Goal: Task Accomplishment & Management: Manage account settings

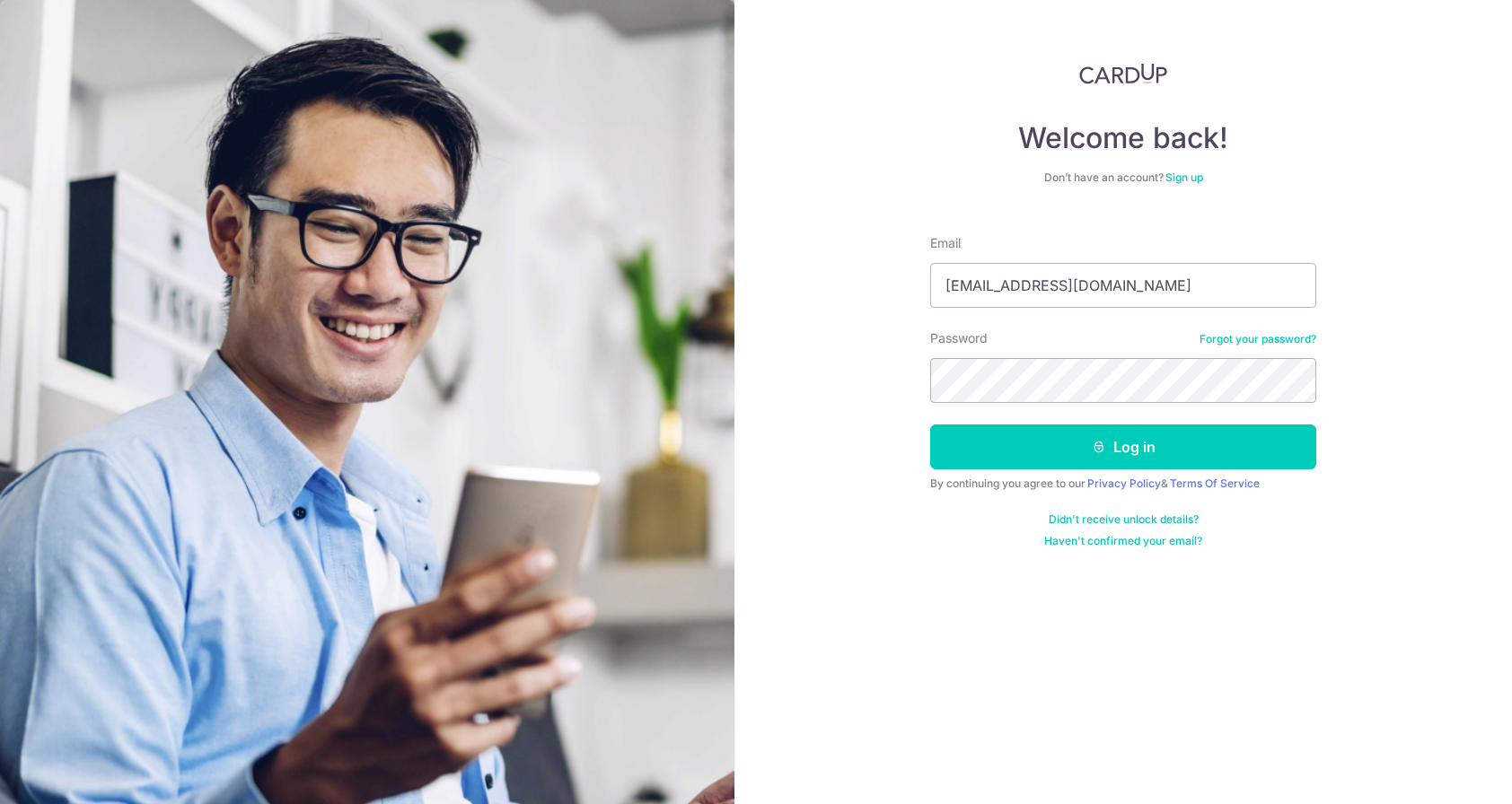
type input "[EMAIL_ADDRESS][DOMAIN_NAME]"
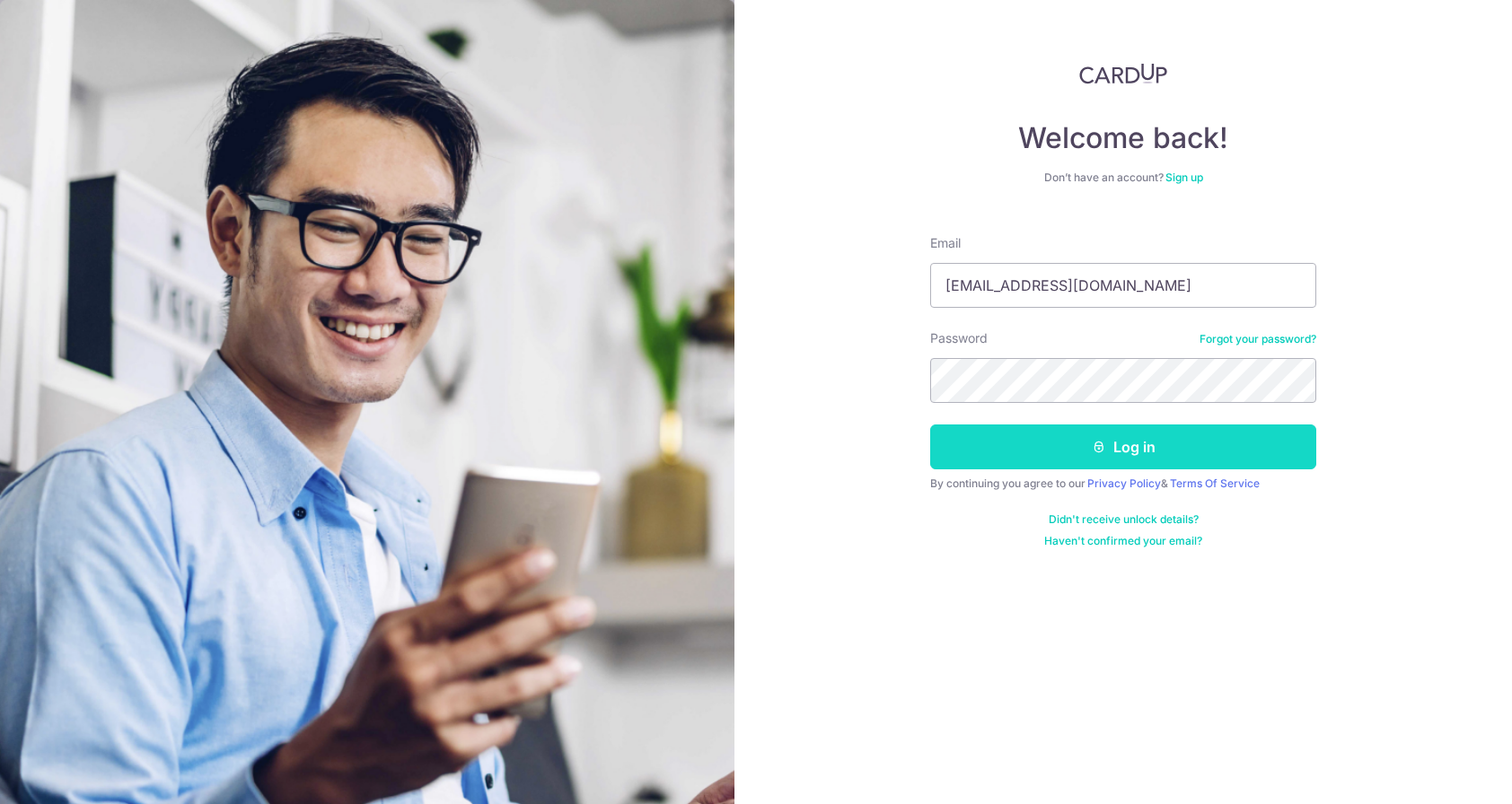
click at [1169, 461] on button "Log in" at bounding box center [1122, 447] width 386 height 45
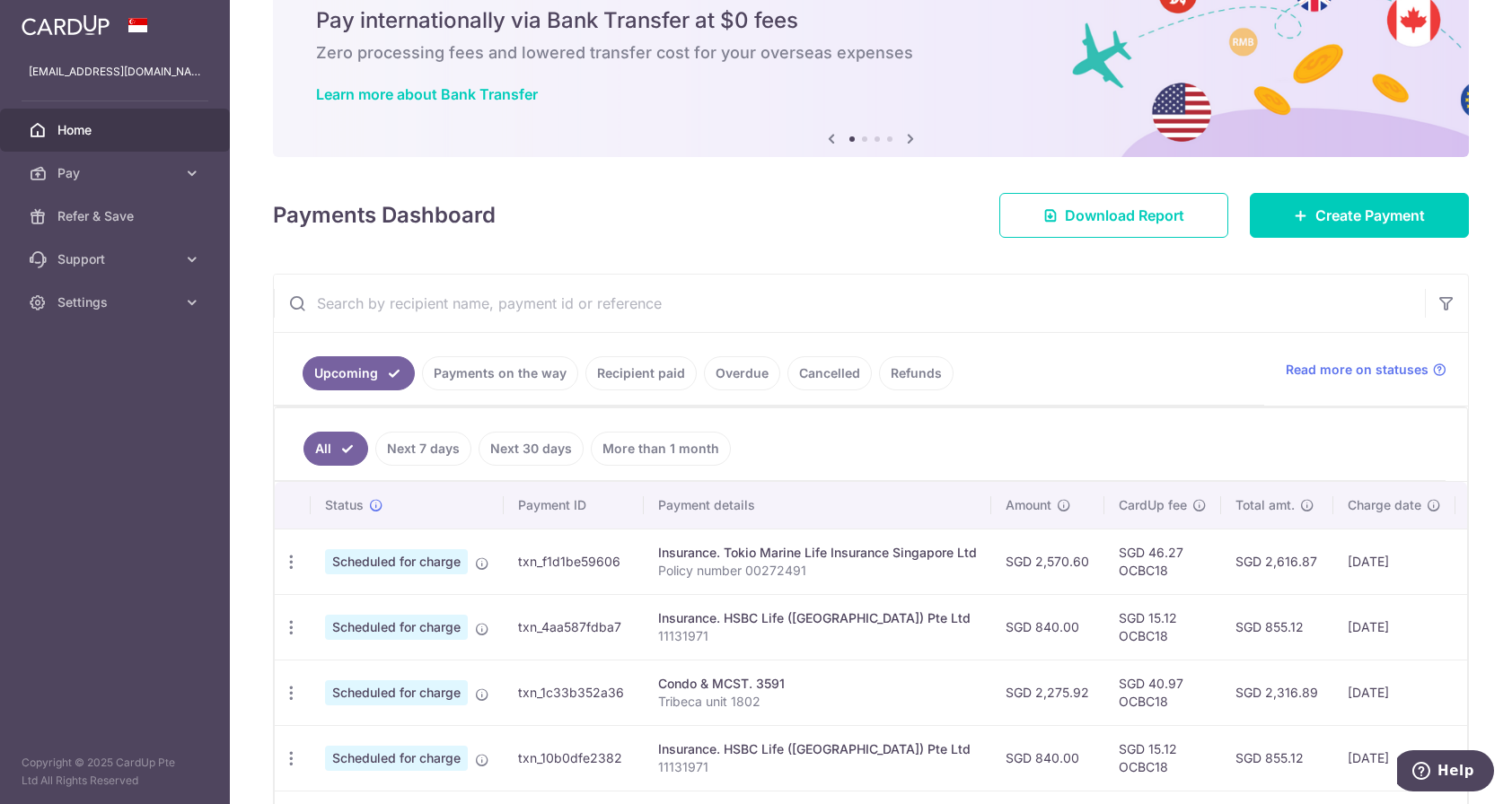
scroll to position [74, 0]
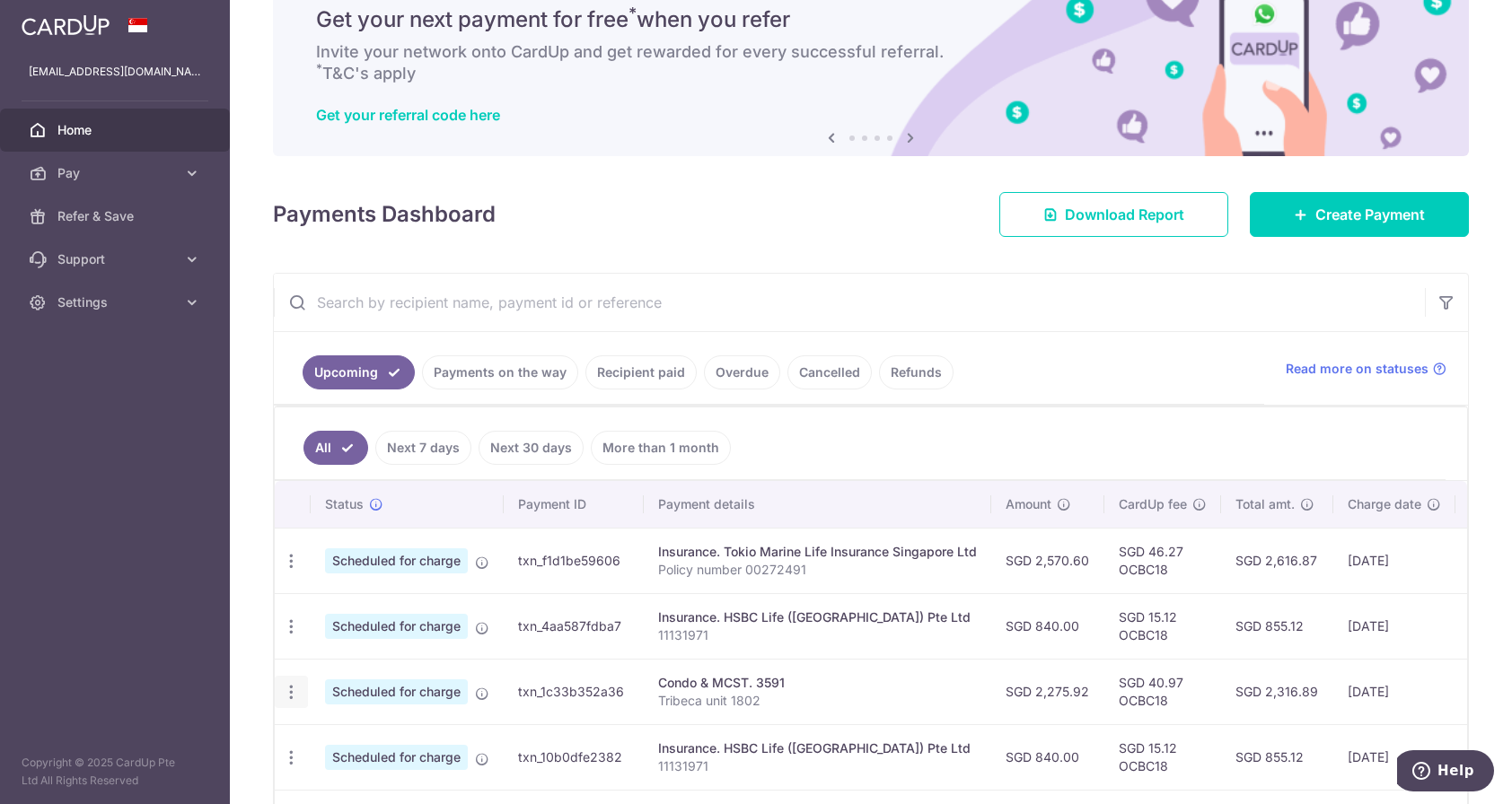
click at [283, 691] on icon "button" at bounding box center [291, 692] width 19 height 19
click at [395, 780] on span "Cancel payment" at bounding box center [387, 786] width 120 height 21
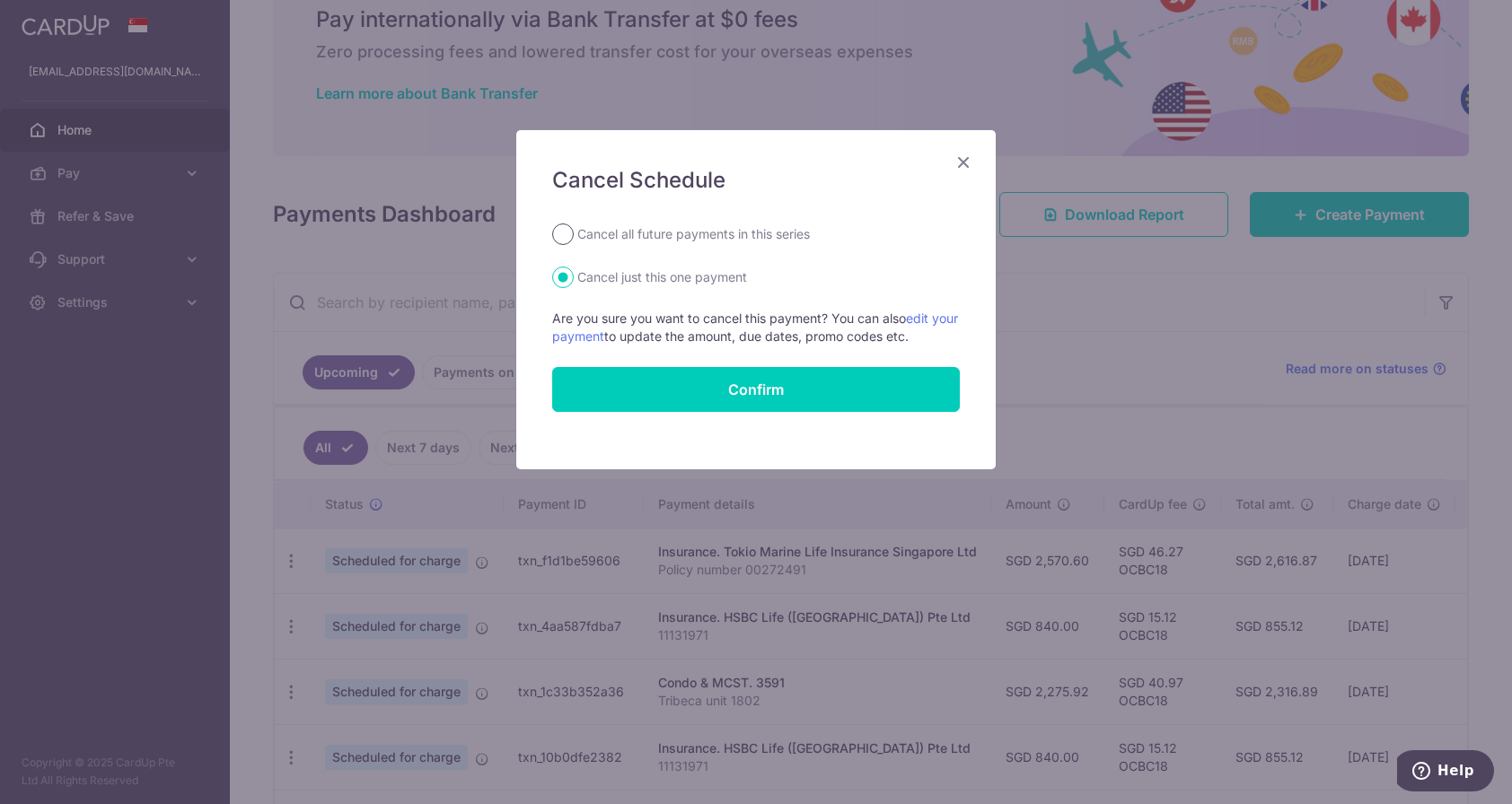
click at [560, 229] on input "Cancel all future payments in this series" at bounding box center [563, 234] width 21 height 21
radio input "true"
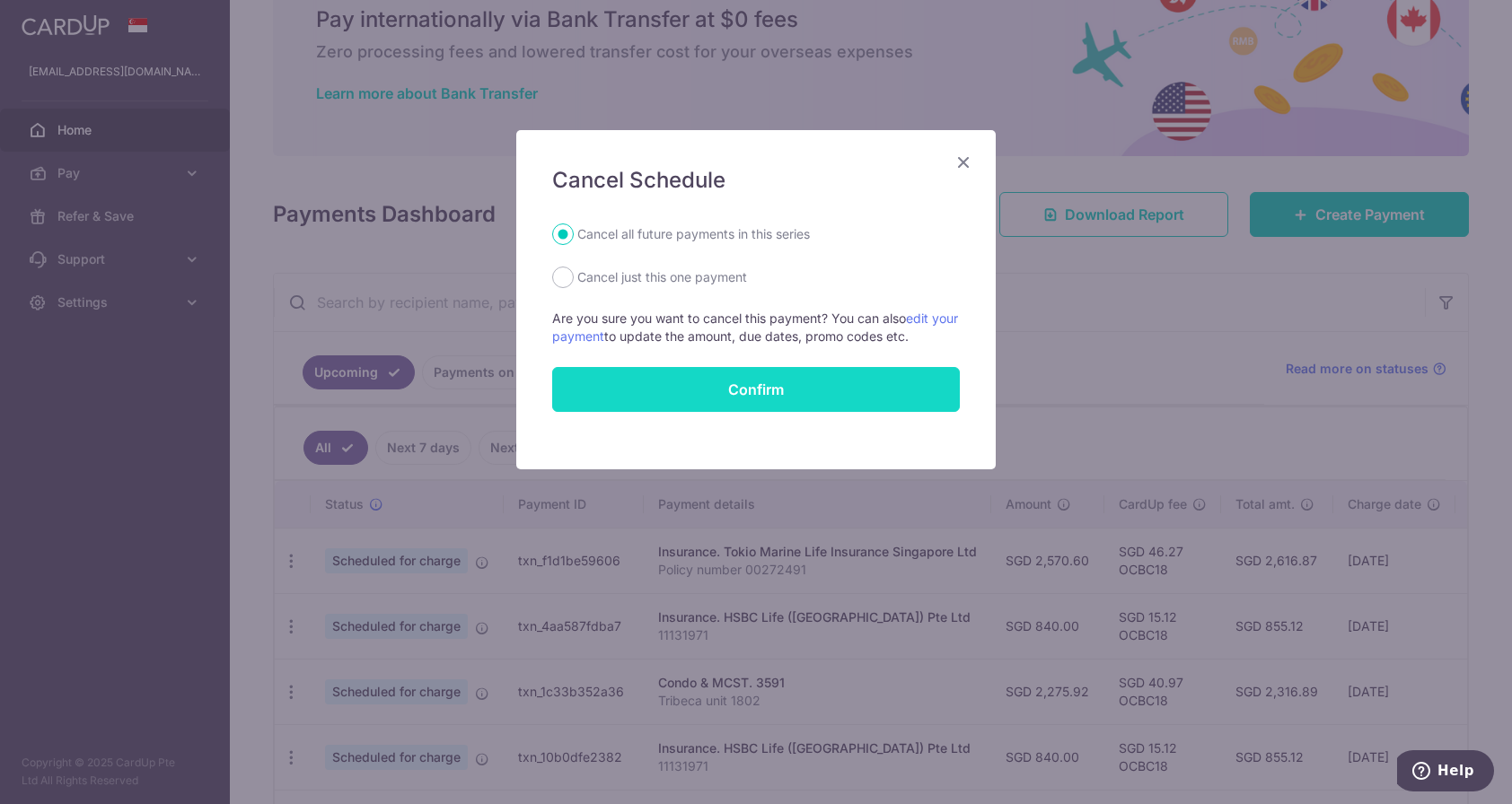
click at [718, 388] on button "Confirm" at bounding box center [756, 389] width 408 height 45
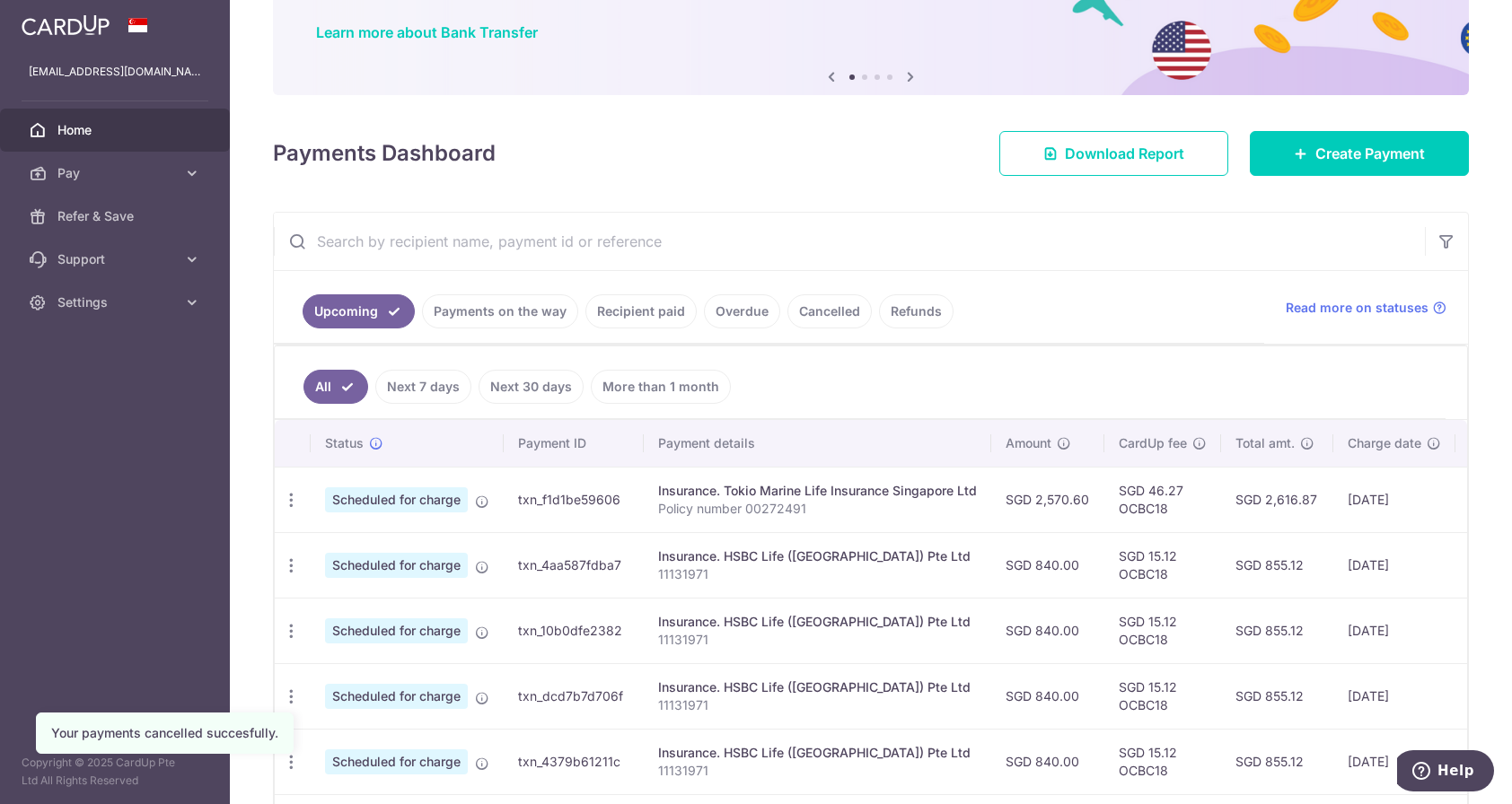
scroll to position [136, 0]
click at [285, 563] on icon "button" at bounding box center [291, 565] width 19 height 19
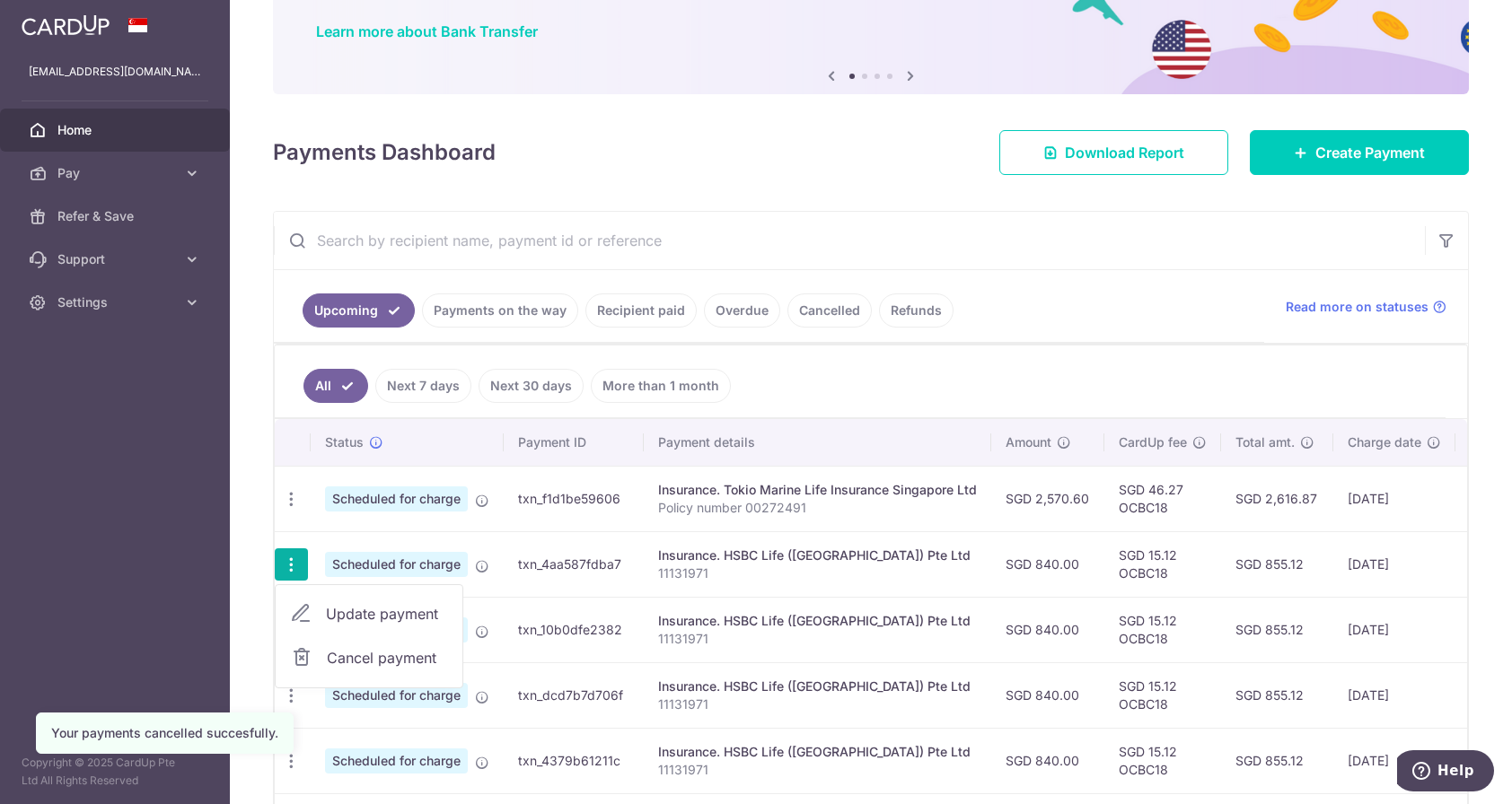
click at [384, 647] on span "Cancel payment" at bounding box center [387, 658] width 120 height 21
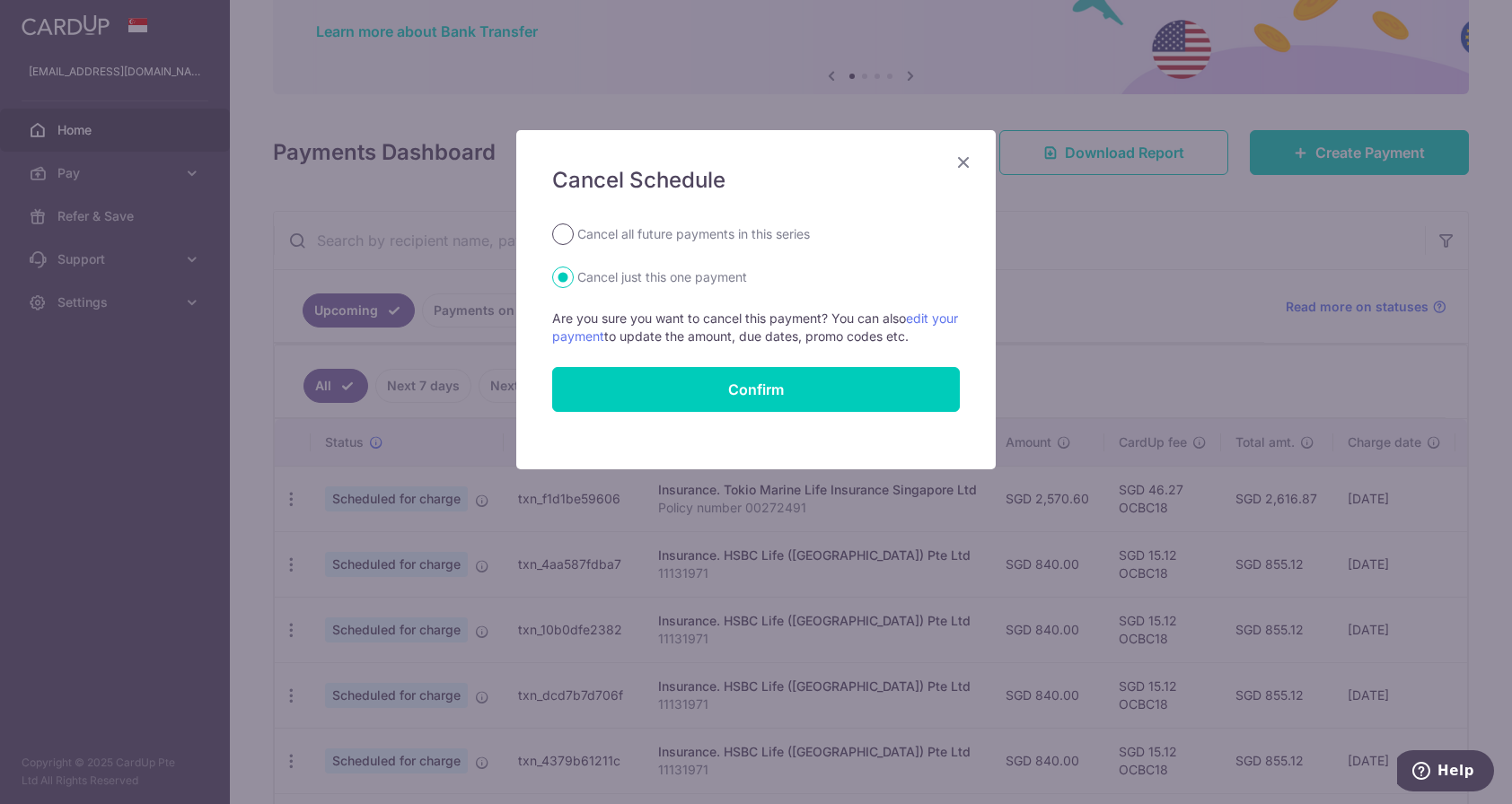
click at [560, 237] on input "Cancel all future payments in this series" at bounding box center [563, 234] width 21 height 21
radio input "true"
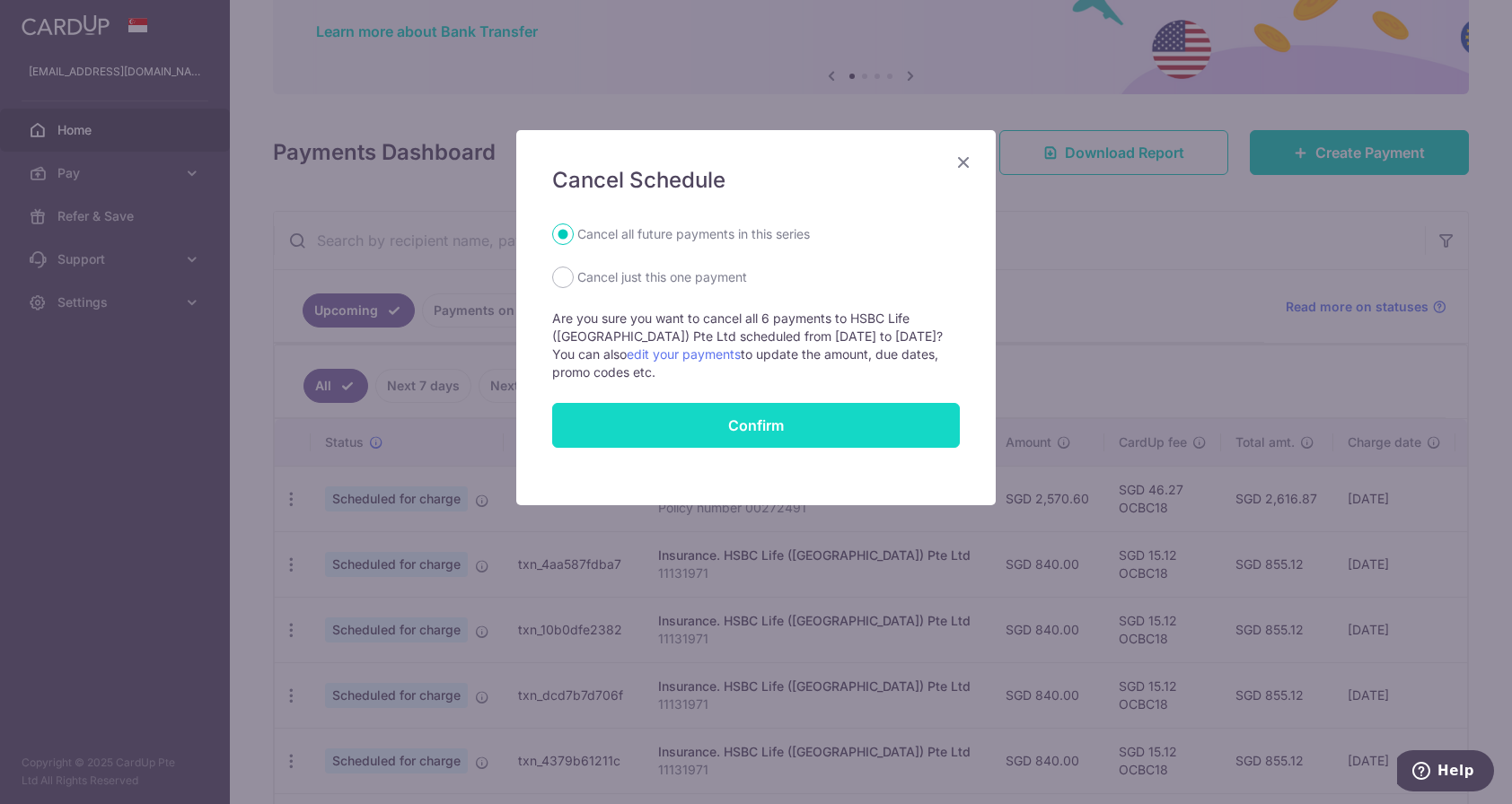
click at [818, 427] on button "Confirm" at bounding box center [756, 425] width 408 height 45
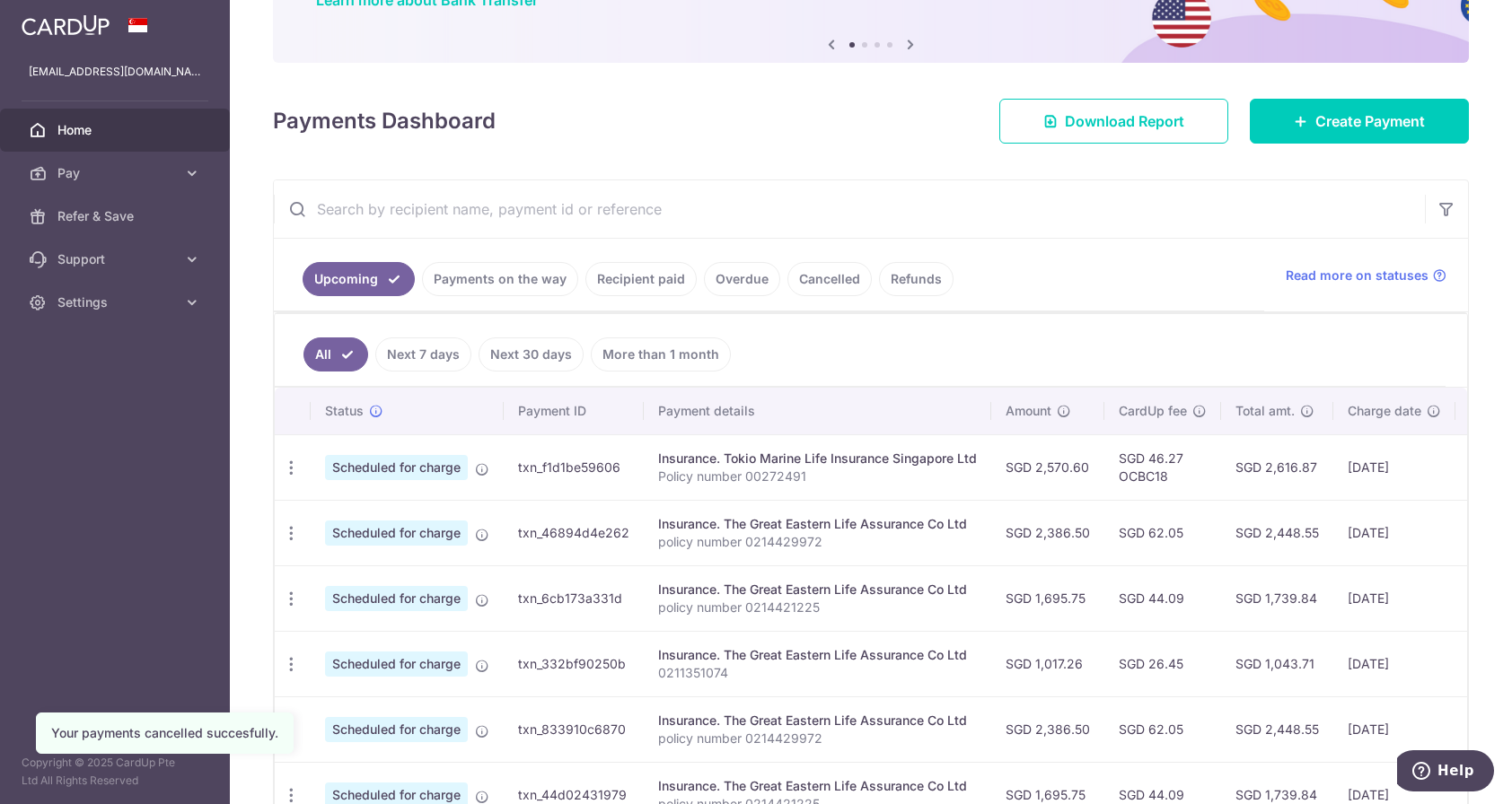
scroll to position [168, 0]
